Goal: Contribute content

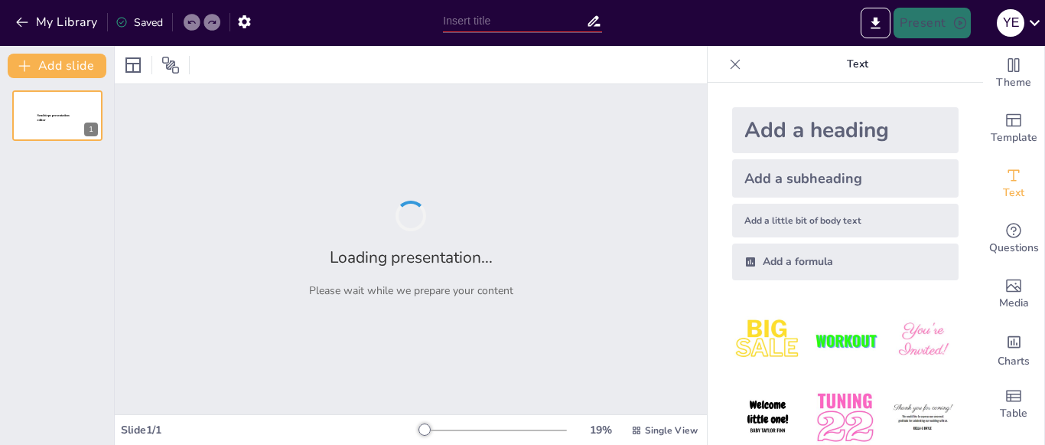
type input "New Sendsteps"
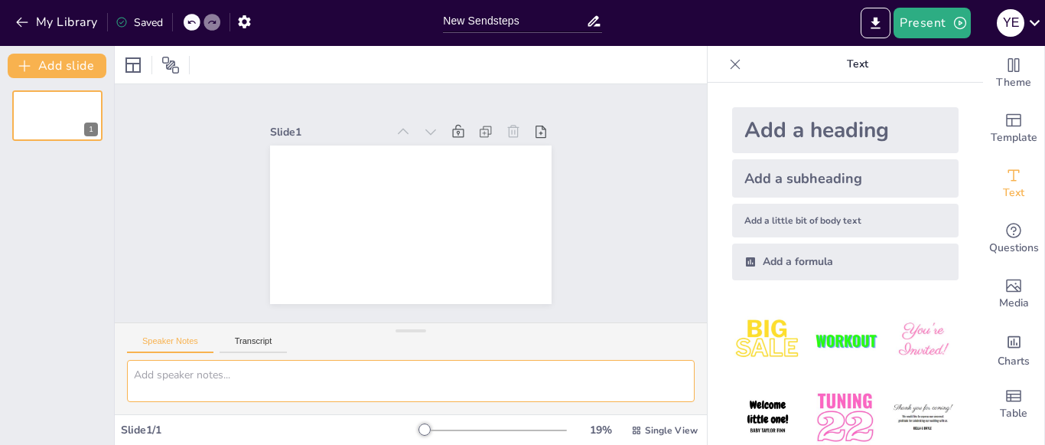
click at [301, 374] on textarea at bounding box center [411, 381] width 568 height 42
click at [341, 393] on textarea at bounding box center [411, 381] width 568 height 42
click at [200, 376] on textarea at bounding box center [411, 381] width 568 height 42
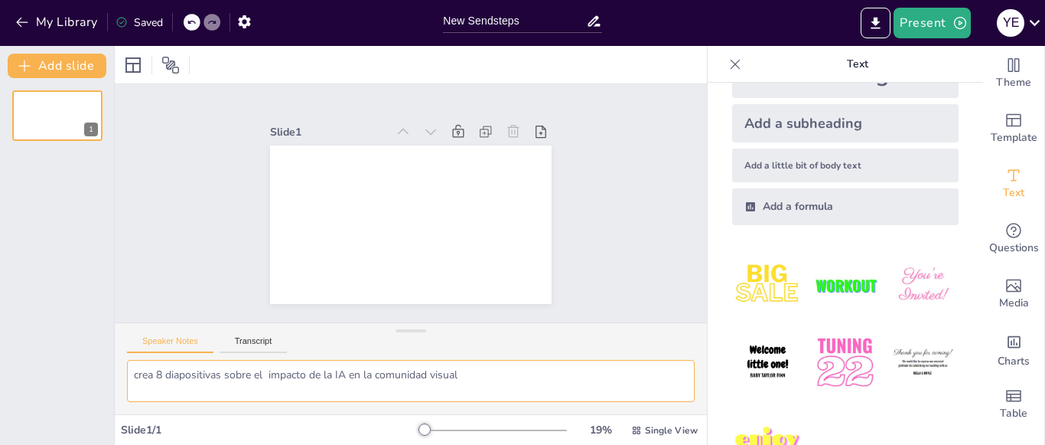
scroll to position [103, 0]
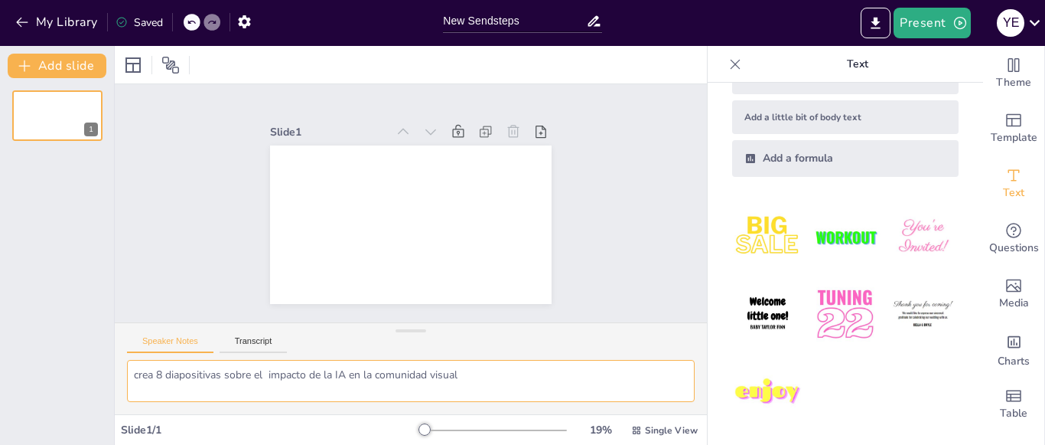
type textarea "crea 8 diapositivas sobre el impacto de la IA en la comunidad visual"
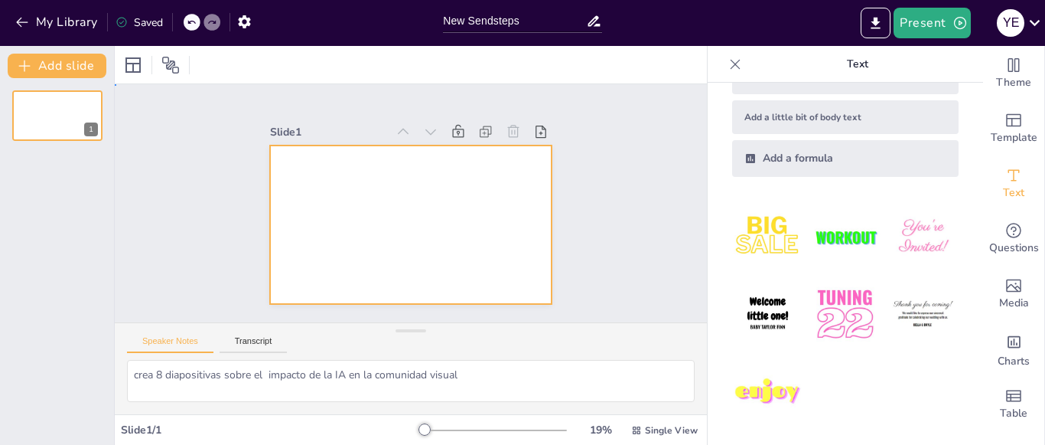
click at [453, 206] on div at bounding box center [392, 213] width 278 height 323
click at [17, 23] on icon "button" at bounding box center [22, 22] width 15 height 15
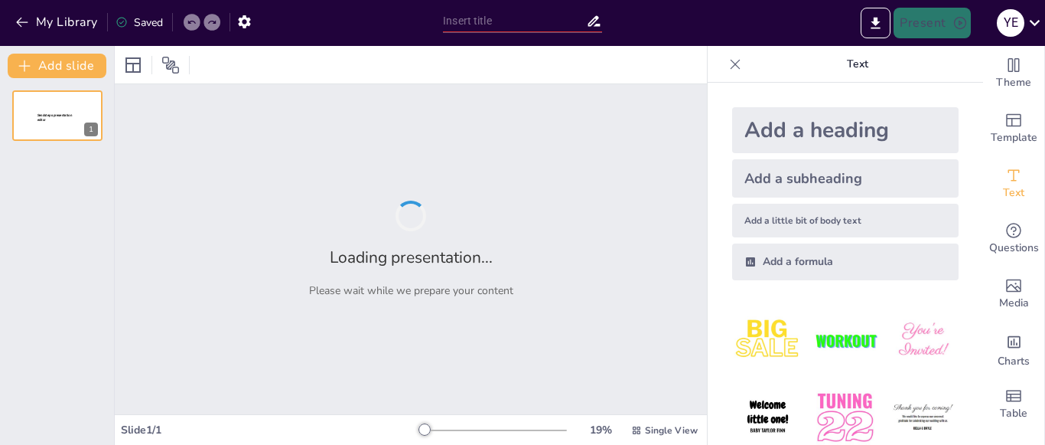
type input "New Sendsteps"
